Goal: Task Accomplishment & Management: Manage account settings

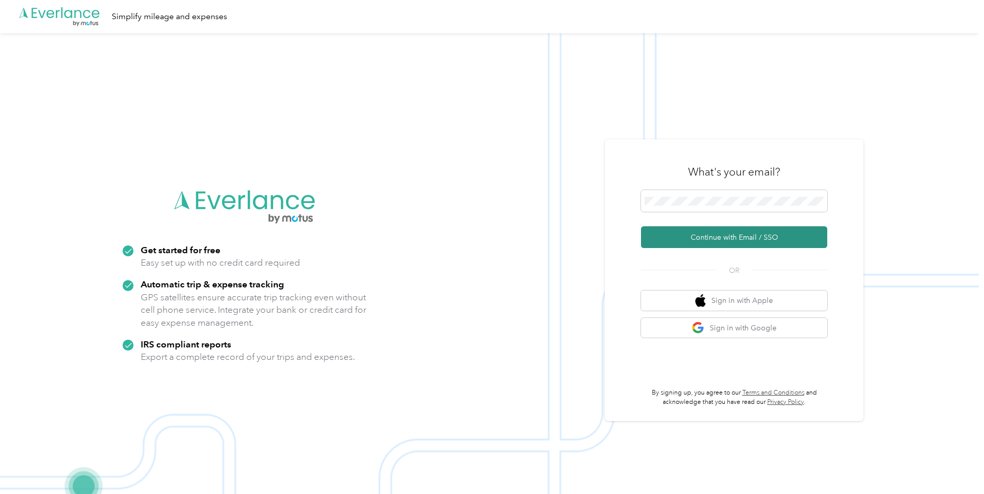
click at [722, 234] on button "Continue with Email / SSO" at bounding box center [734, 237] width 186 height 22
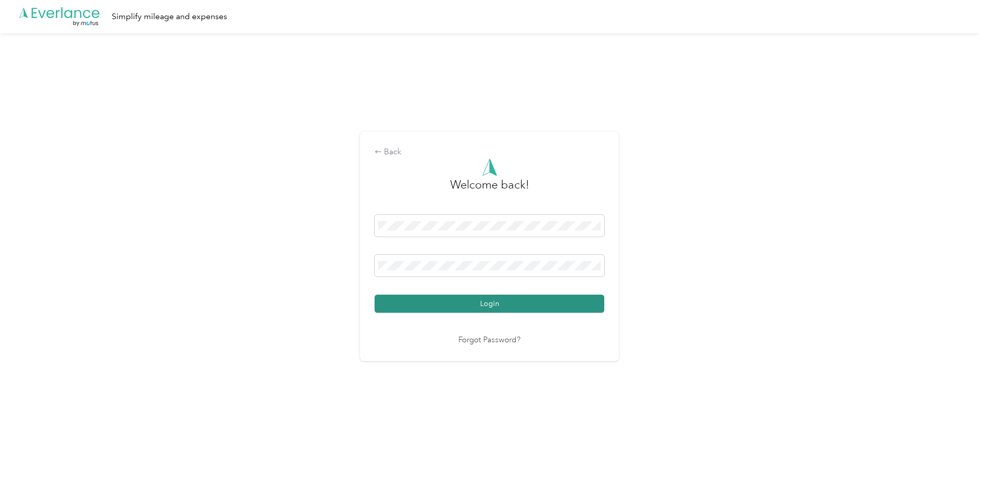
click at [478, 307] on button "Login" at bounding box center [490, 303] width 230 height 18
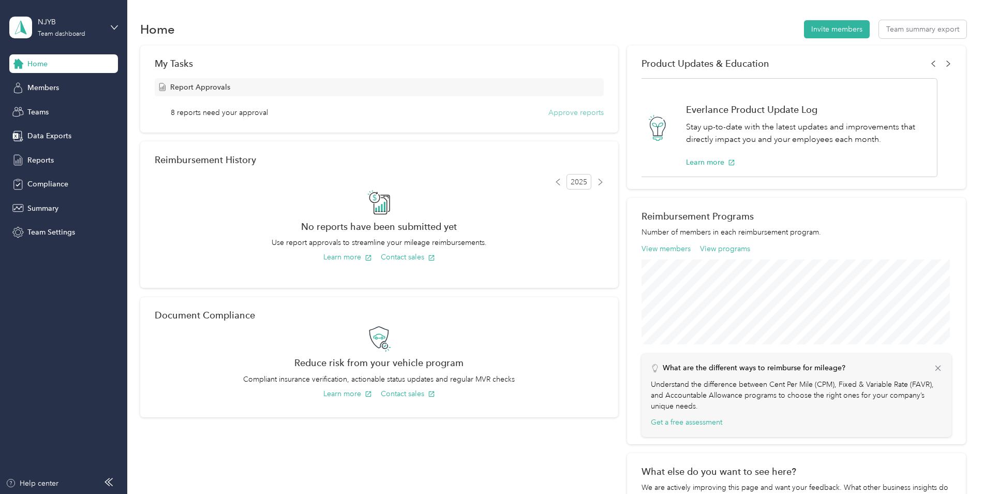
click at [573, 113] on button "Approve reports" at bounding box center [576, 112] width 55 height 11
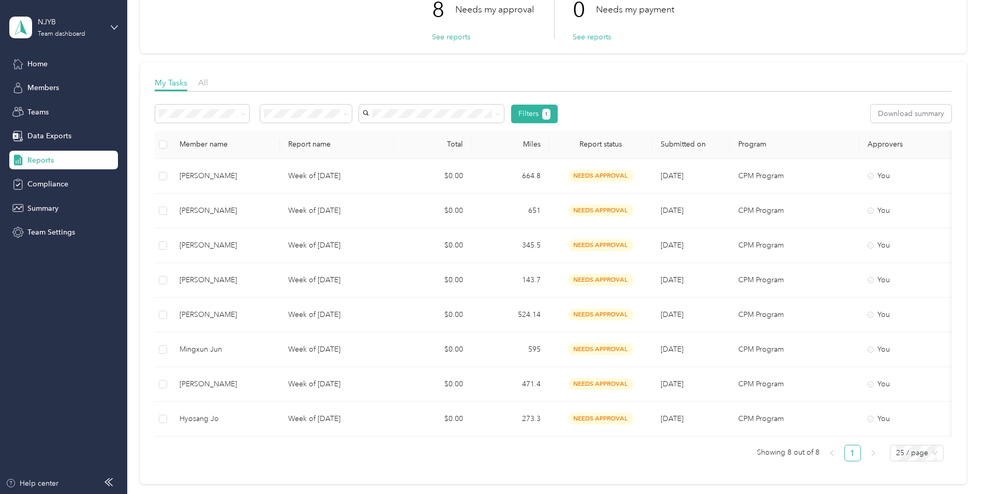
scroll to position [172, 0]
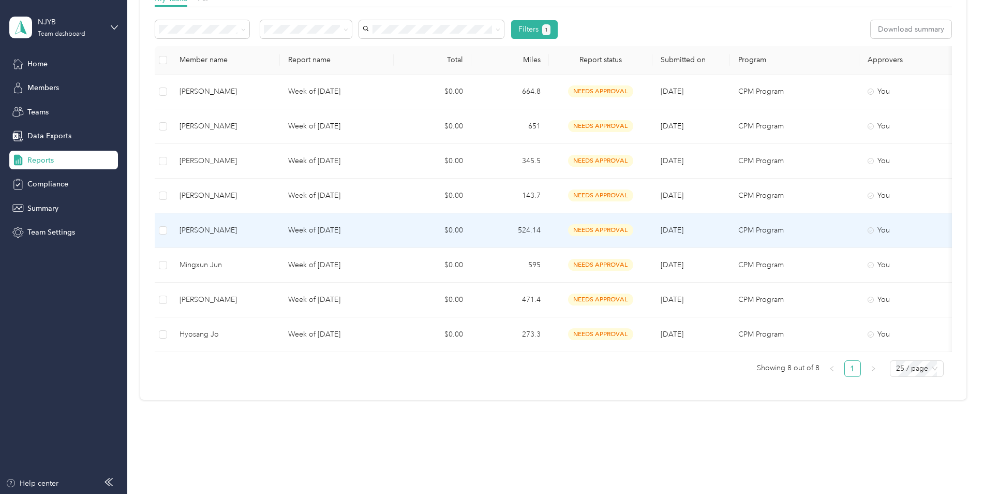
click at [222, 235] on div "[PERSON_NAME]" at bounding box center [226, 230] width 92 height 11
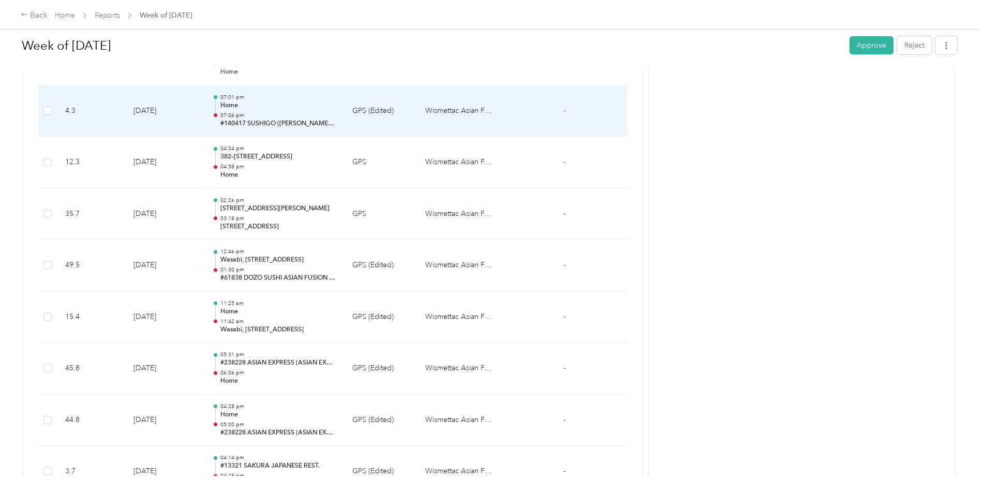
scroll to position [604, 0]
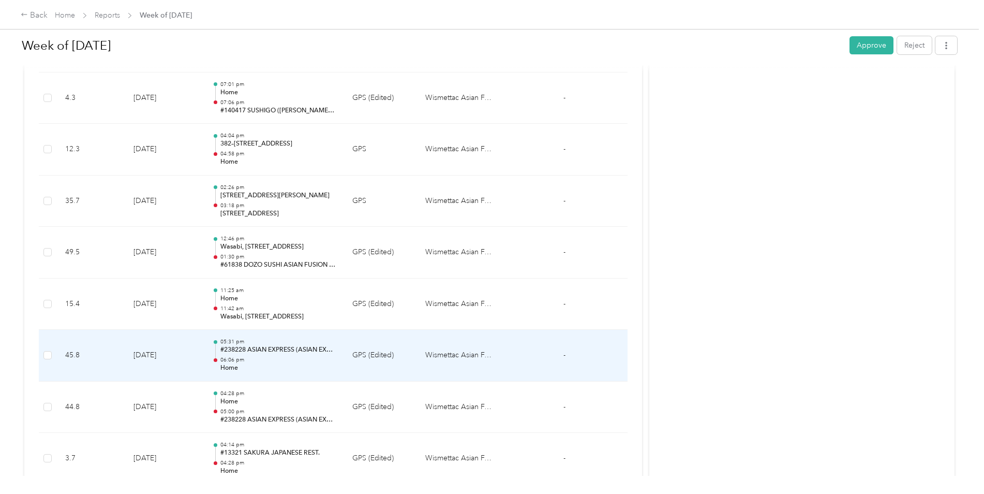
click at [277, 349] on p "#238228 ASIAN EXPRESS (ASIAN EXPRESS 88 INC)" at bounding box center [277, 349] width 115 height 9
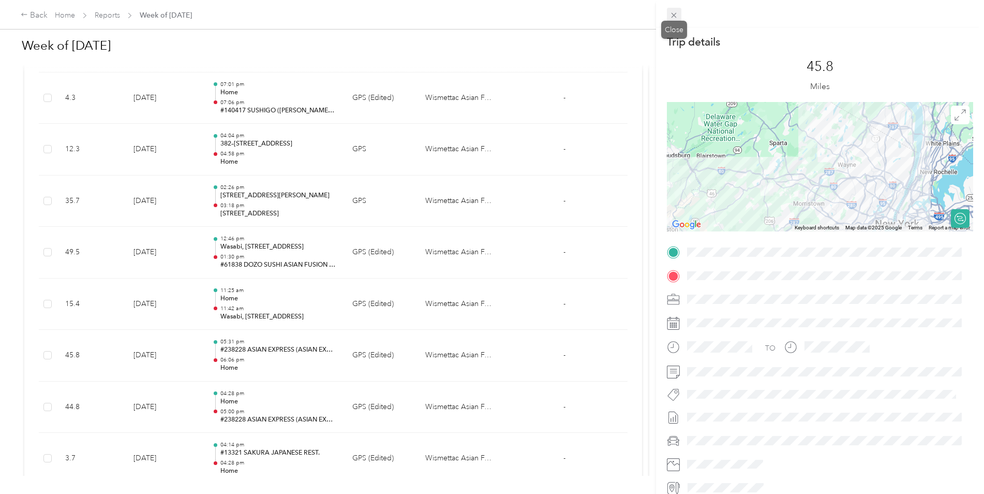
click at [674, 14] on icon at bounding box center [674, 15] width 5 height 5
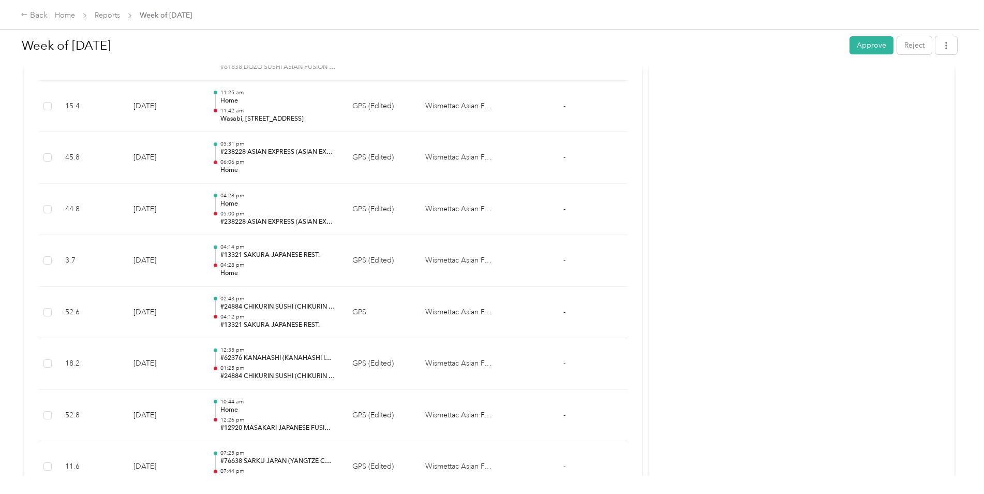
scroll to position [863, 0]
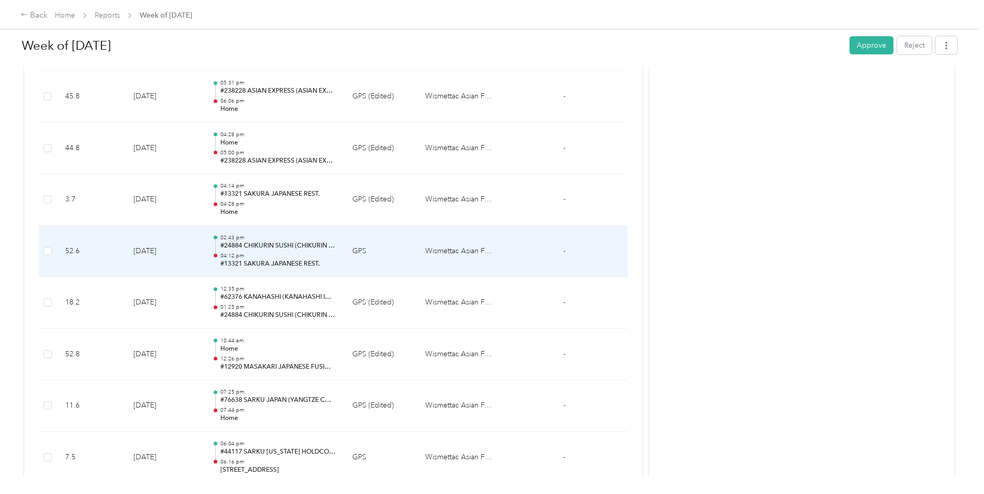
click at [305, 257] on p "04:12 pm" at bounding box center [277, 255] width 115 height 7
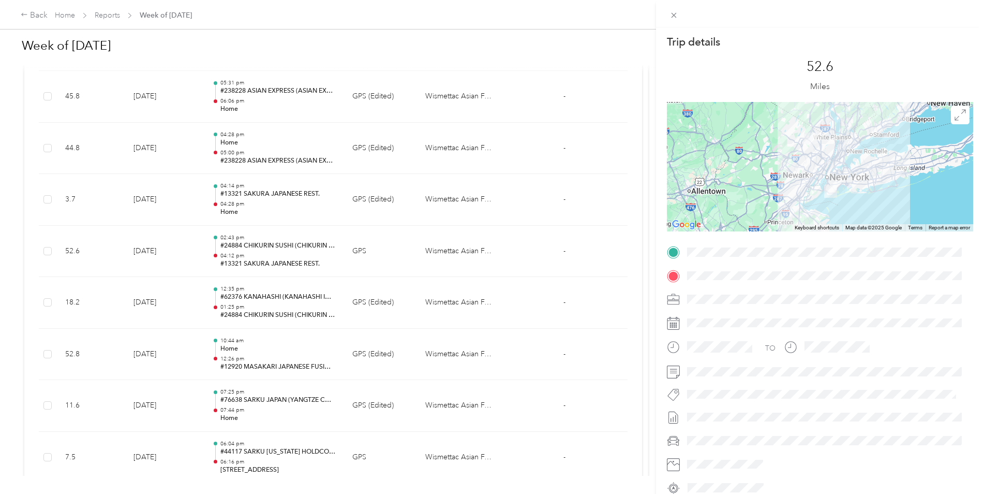
click at [275, 357] on div "Trip details This trip cannot be edited because it is either under review, appr…" at bounding box center [492, 247] width 984 height 494
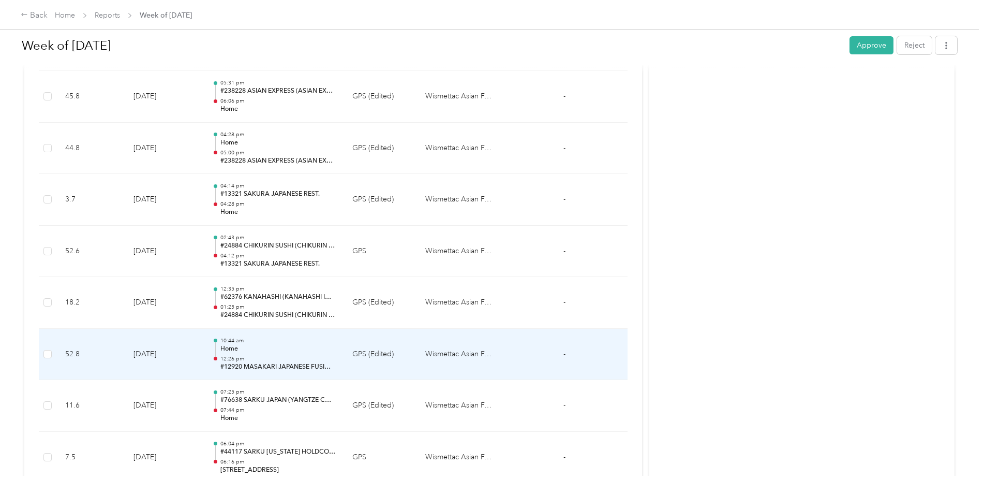
click at [285, 351] on p "Home" at bounding box center [277, 348] width 115 height 9
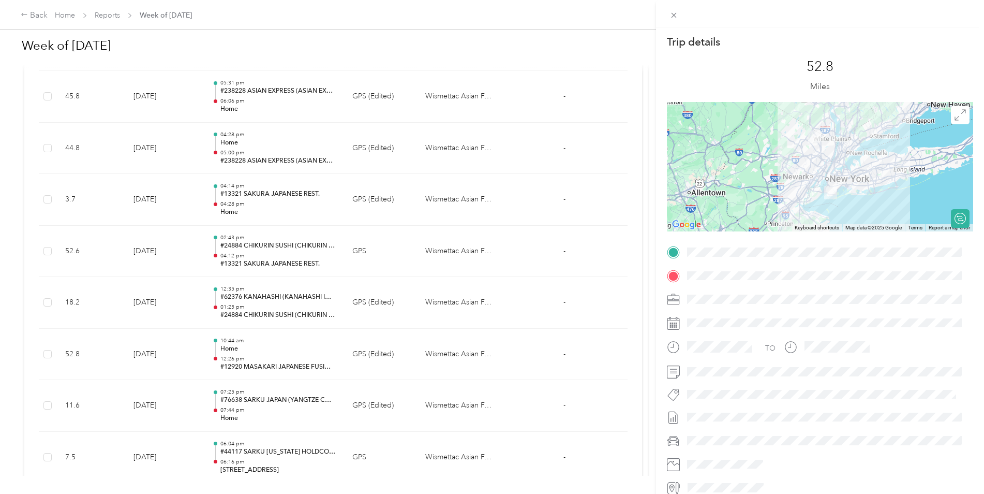
click at [281, 306] on div "Trip details This trip cannot be edited because it is either under review, appr…" at bounding box center [492, 247] width 984 height 494
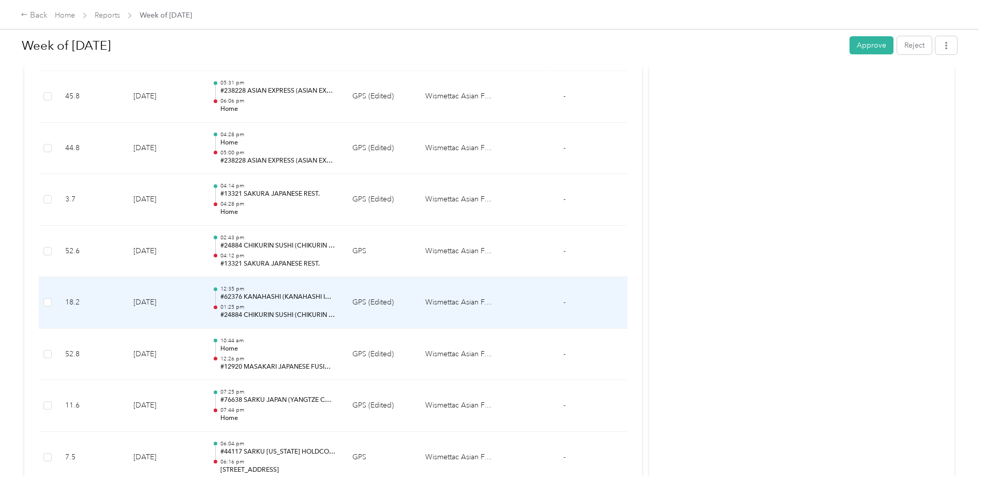
click at [281, 306] on p "01:25 pm" at bounding box center [277, 306] width 115 height 7
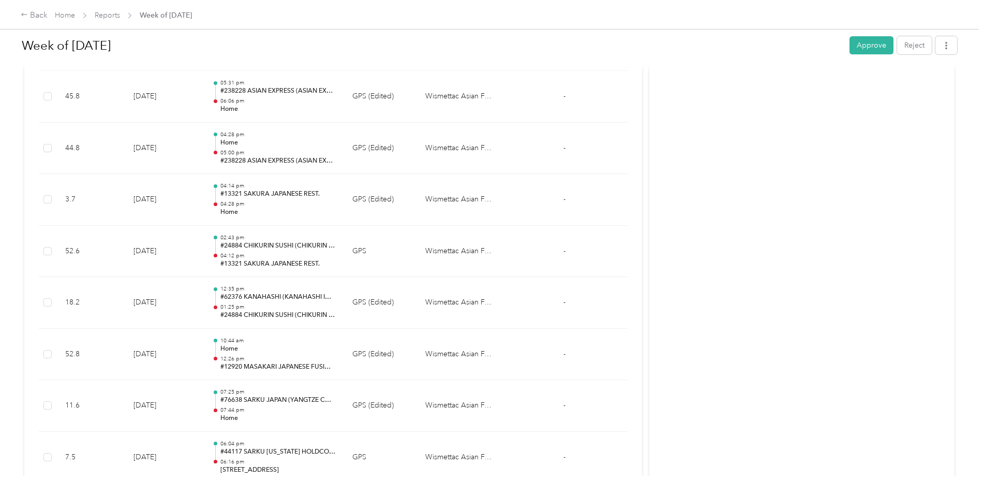
click at [281, 493] on div at bounding box center [489, 494] width 979 height 0
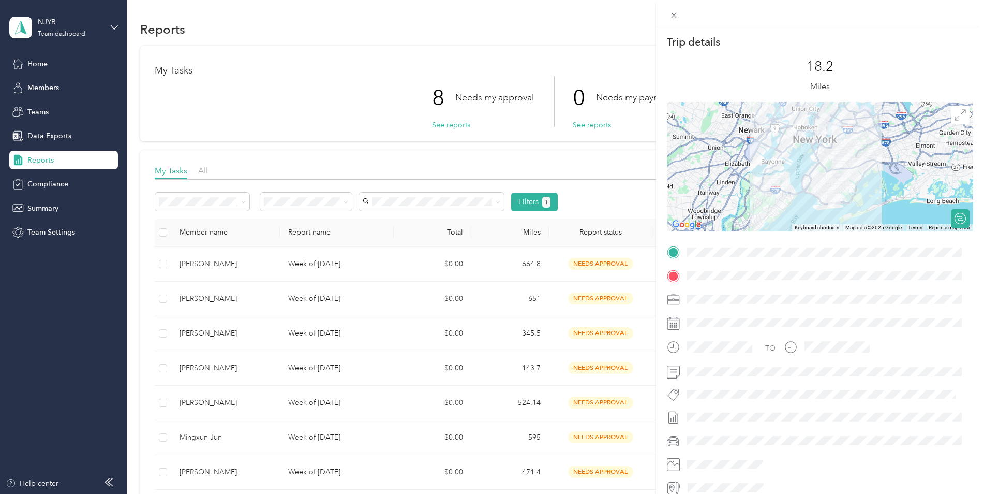
click at [138, 263] on div "Trip details This trip cannot be edited because it is either under review, appr…" at bounding box center [492, 247] width 984 height 494
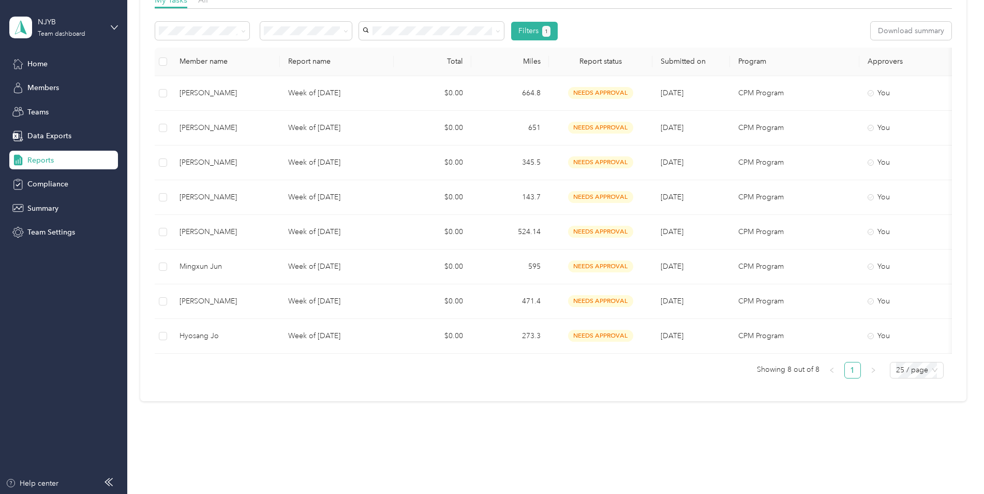
scroll to position [192, 0]
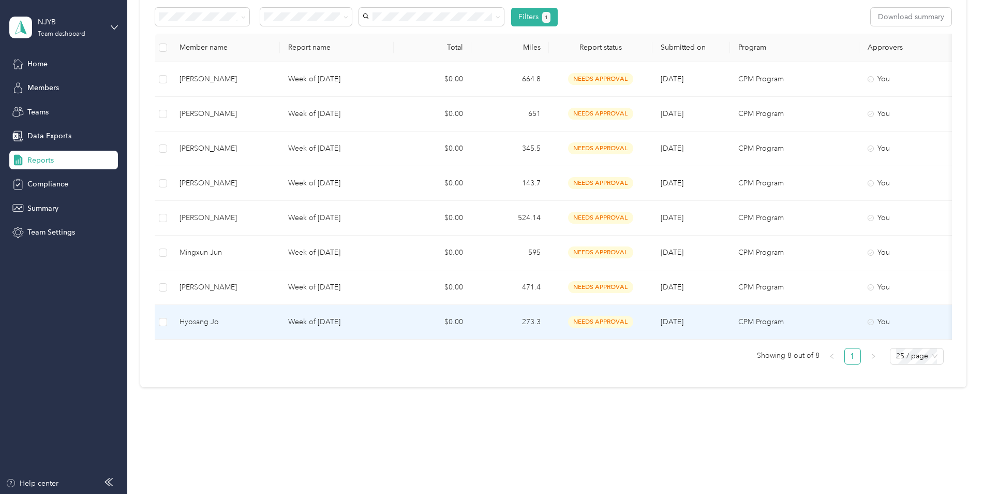
click at [207, 317] on div "Hyosang Jo" at bounding box center [226, 321] width 92 height 11
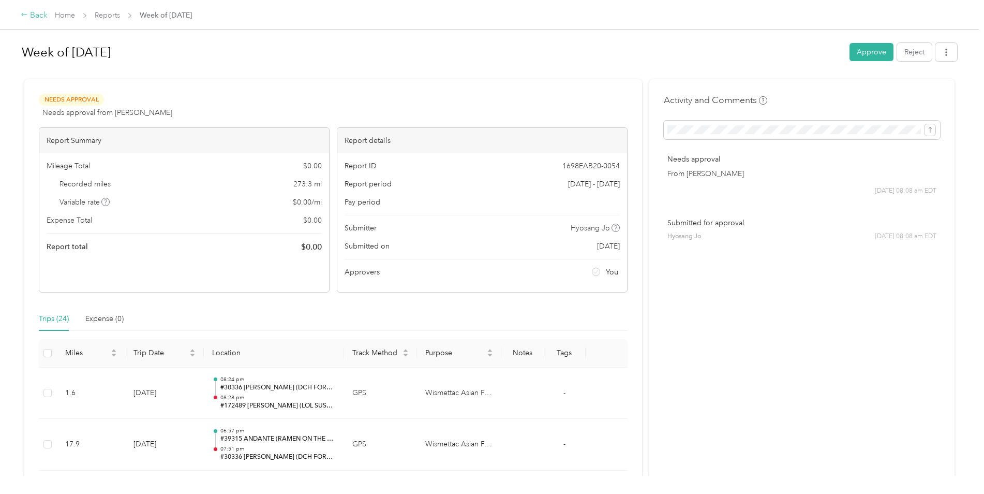
click at [36, 12] on div "Back" at bounding box center [34, 15] width 27 height 12
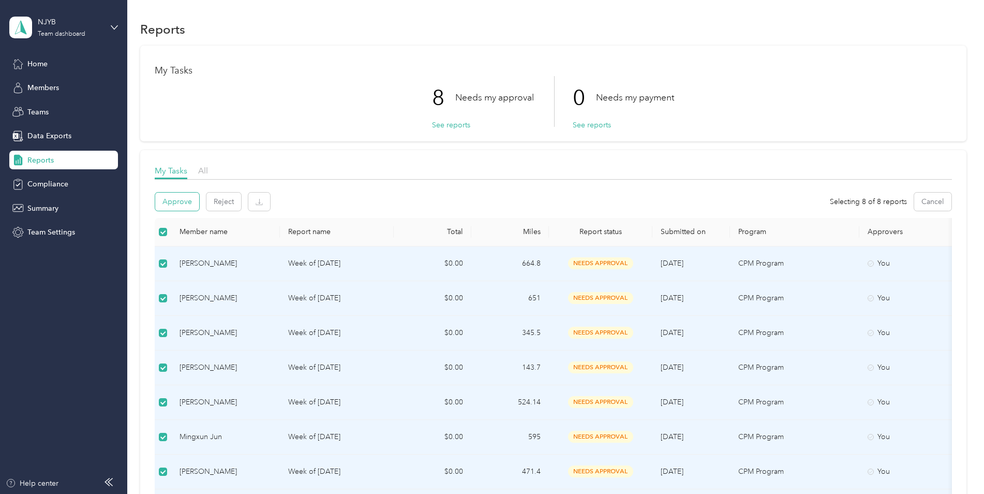
click at [182, 204] on button "Approve" at bounding box center [177, 201] width 44 height 18
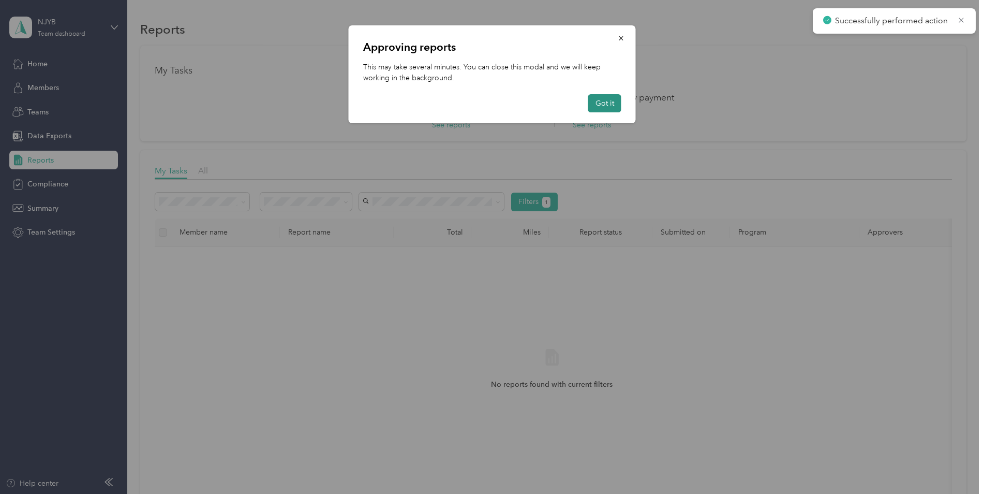
click at [615, 101] on button "Got it" at bounding box center [604, 103] width 33 height 18
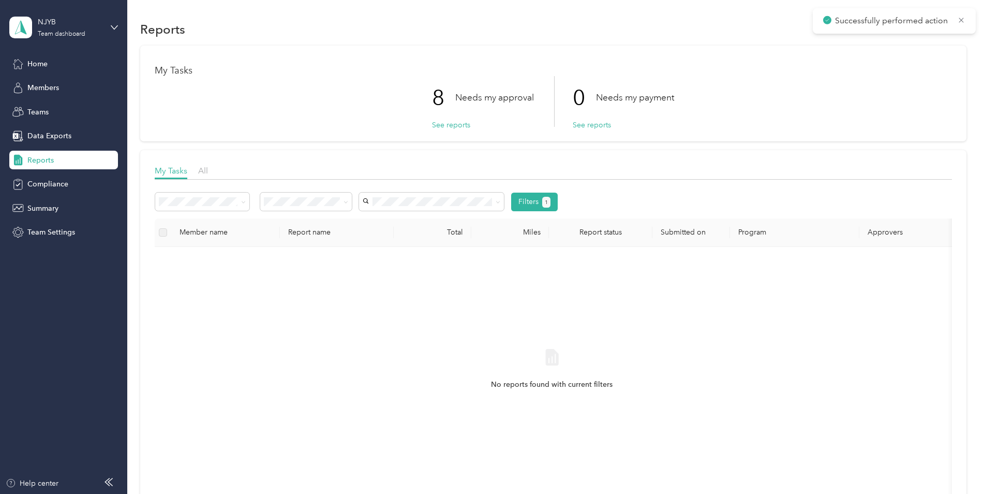
click at [841, 105] on div "8 Needs my approval See reports 0 Needs my payment See reports" at bounding box center [553, 101] width 797 height 51
